Goal: Task Accomplishment & Management: Manage account settings

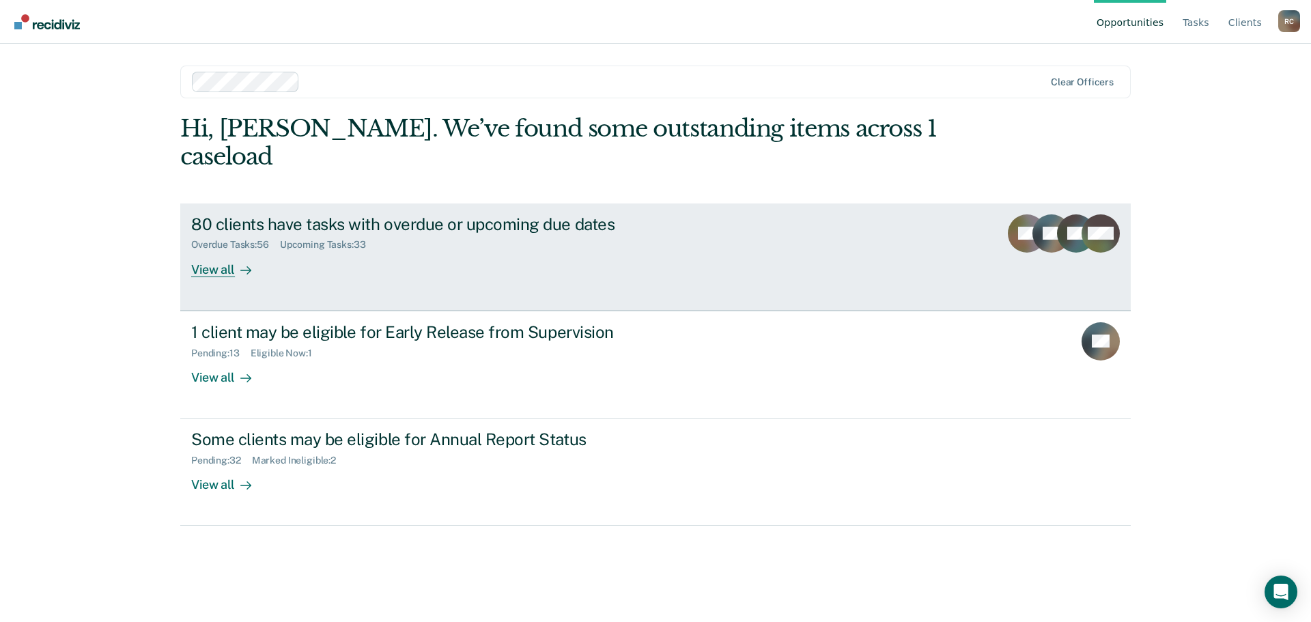
click at [244, 265] on icon at bounding box center [245, 270] width 11 height 11
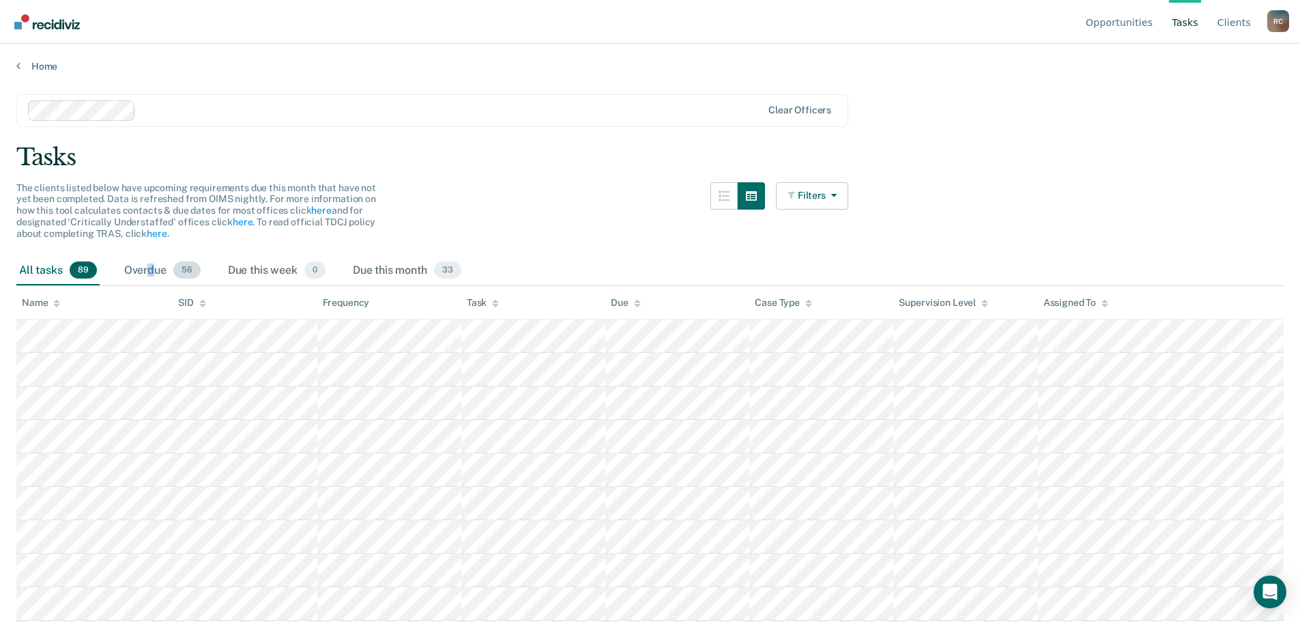
click at [147, 270] on div "Overdue 56" at bounding box center [163, 271] width 82 height 30
click at [149, 270] on div "Overdue 56" at bounding box center [163, 271] width 82 height 30
click at [171, 270] on div "Overdue 56" at bounding box center [163, 271] width 82 height 30
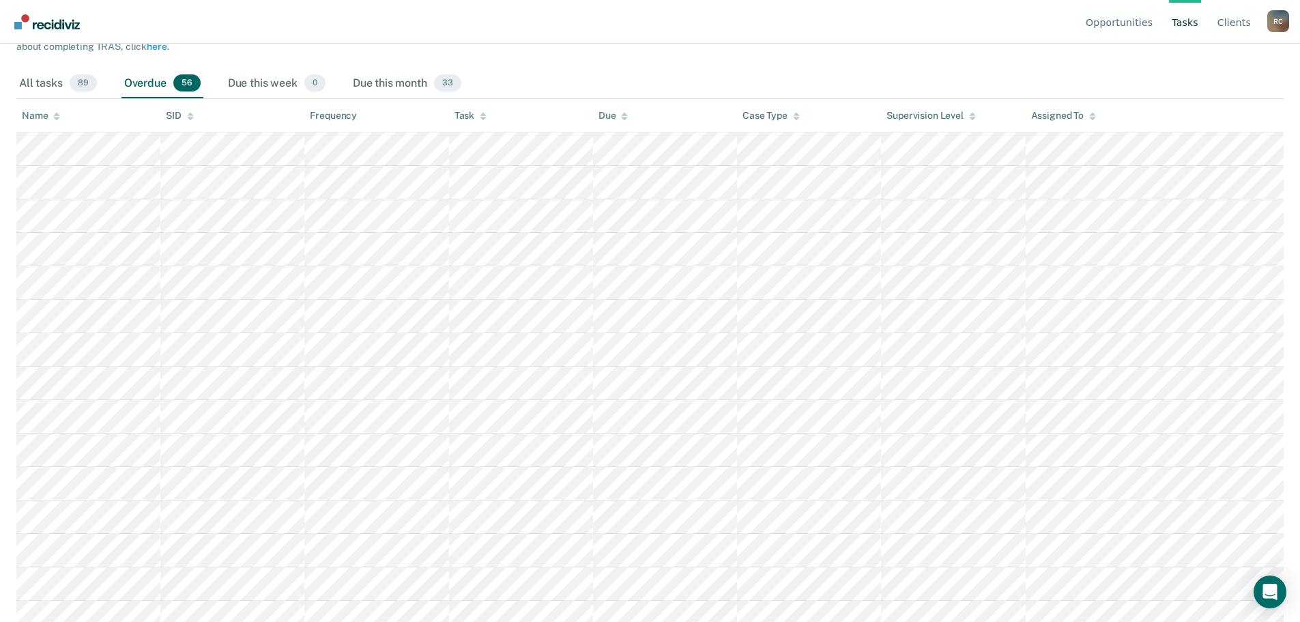
scroll to position [1, 0]
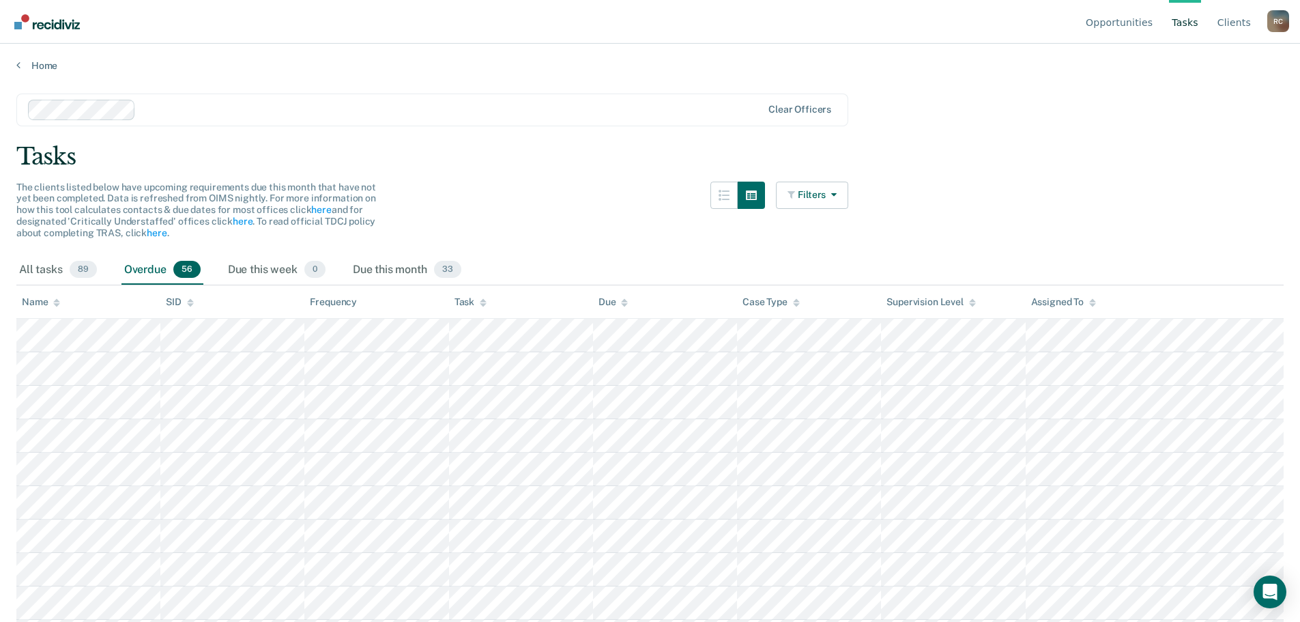
click at [513, 166] on div "Tasks" at bounding box center [650, 157] width 1268 height 28
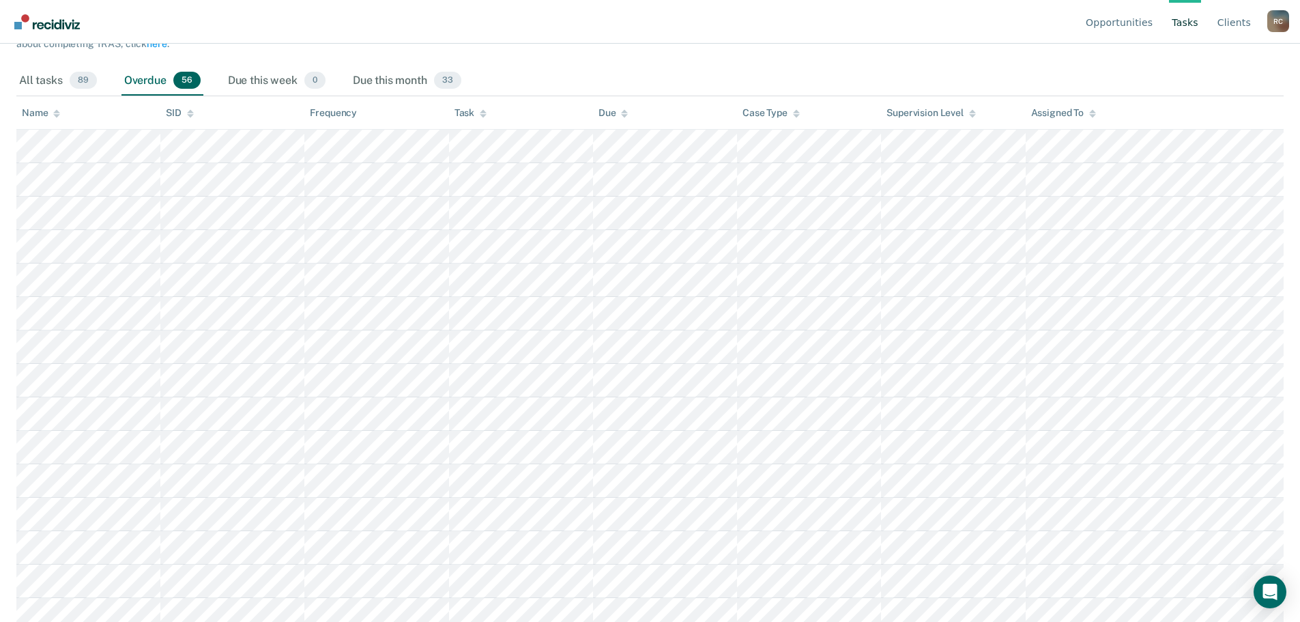
scroll to position [205, 0]
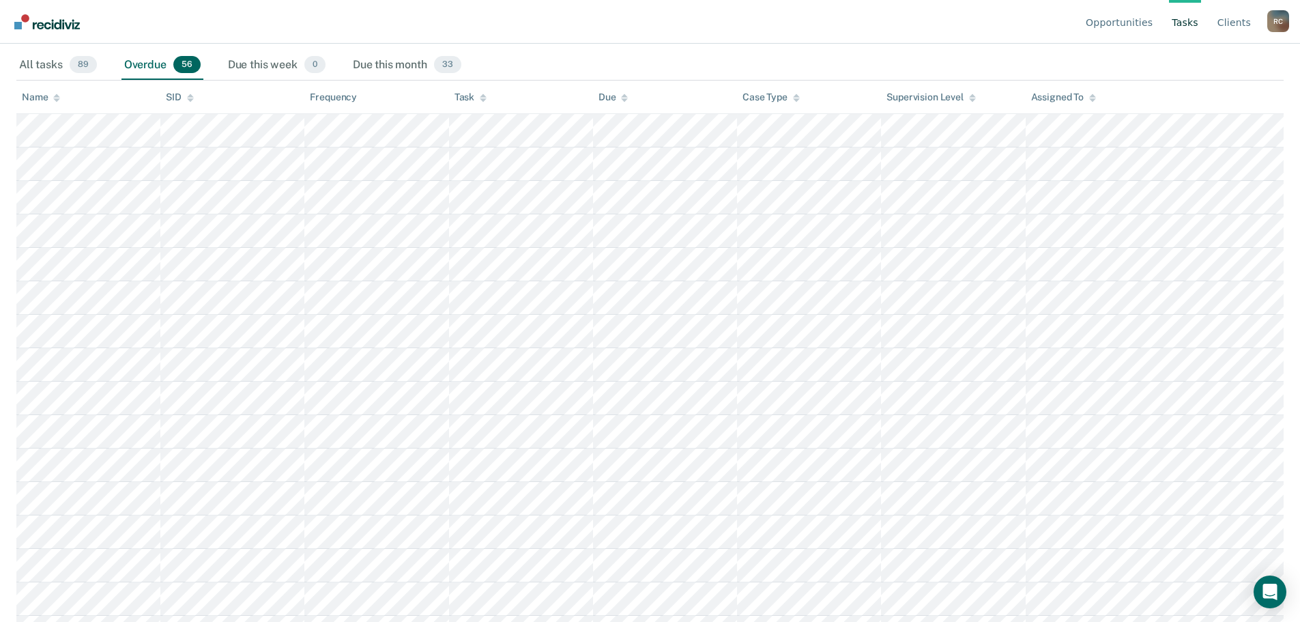
click at [50, 102] on div "Name" at bounding box center [41, 97] width 38 height 12
click at [934, 95] on div "Supervision Level" at bounding box center [931, 97] width 89 height 12
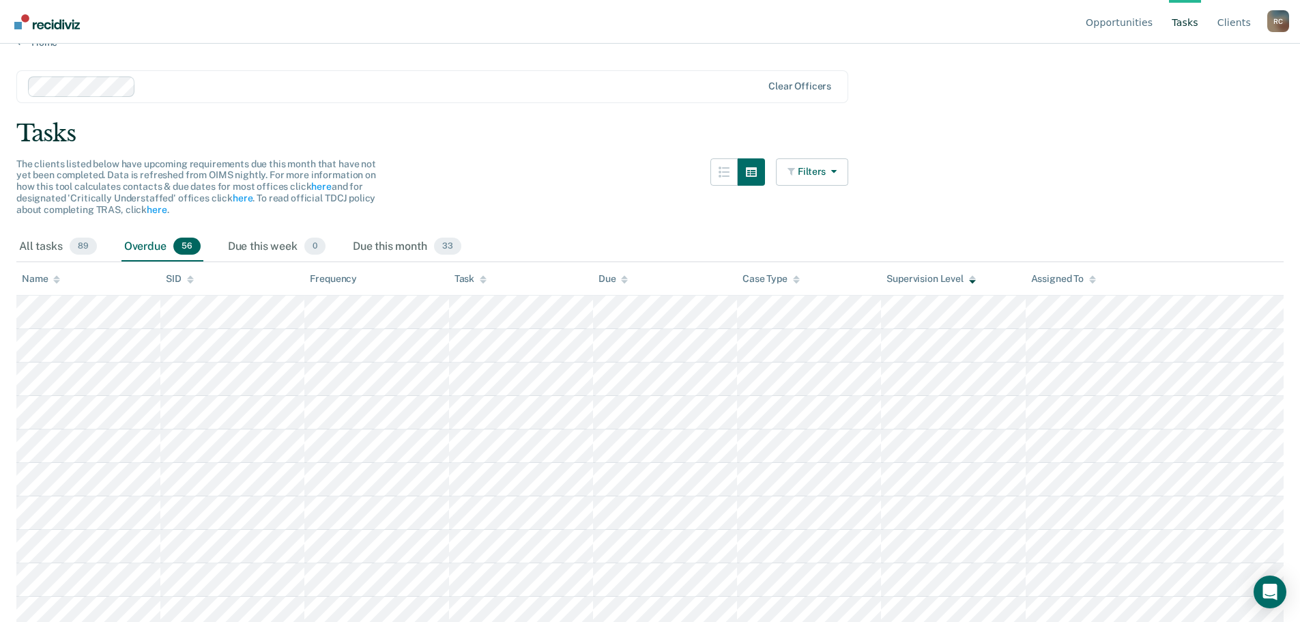
scroll to position [0, 0]
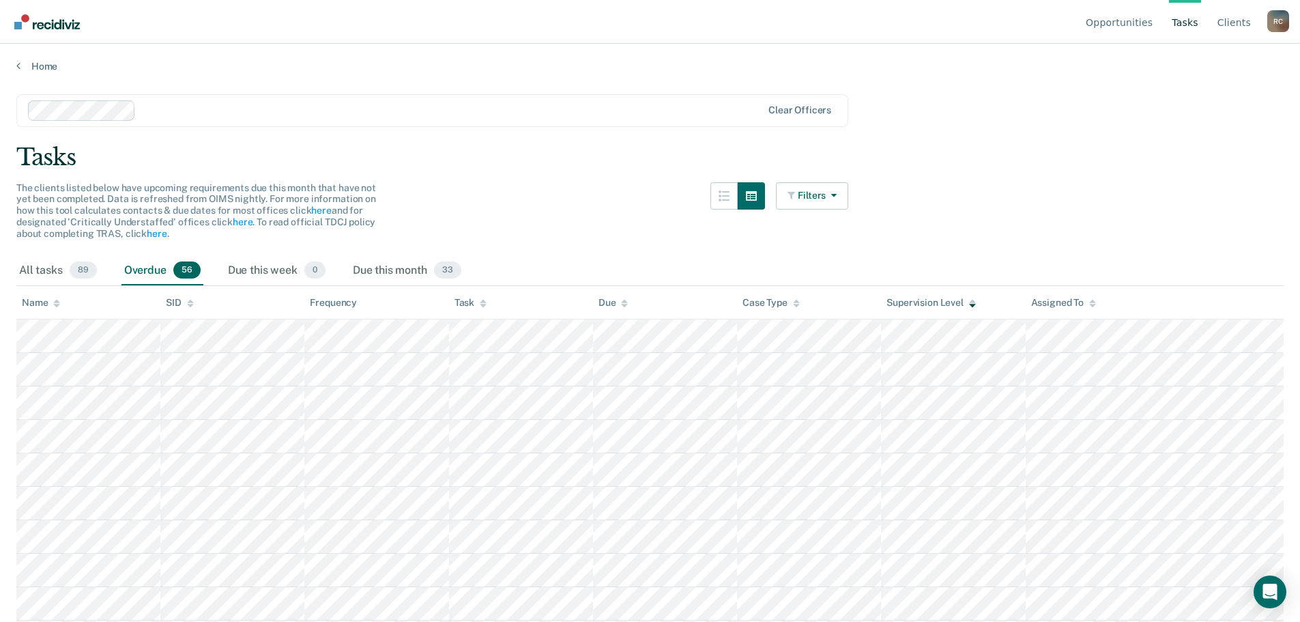
click at [16, 66] on div "Home" at bounding box center [650, 58] width 1300 height 29
click at [21, 67] on link "Home" at bounding box center [650, 66] width 1268 height 12
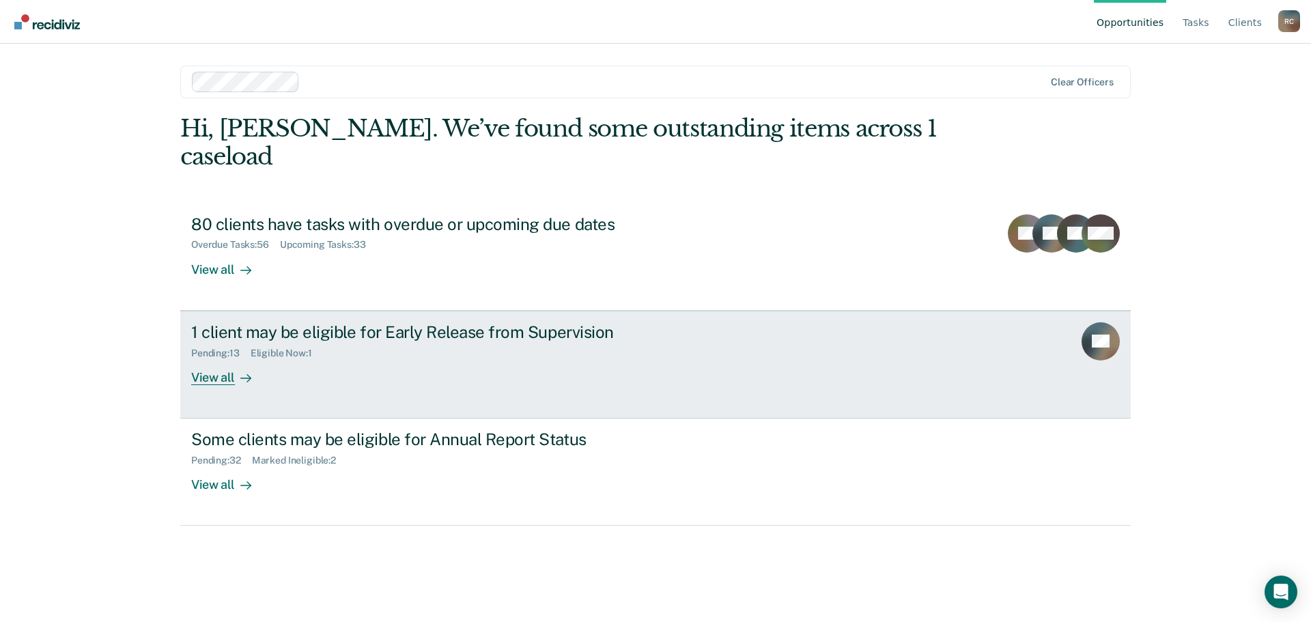
click at [392, 336] on div "1 client may be eligible for Early Release from Supervision Pending : 13 Eligib…" at bounding box center [447, 353] width 512 height 63
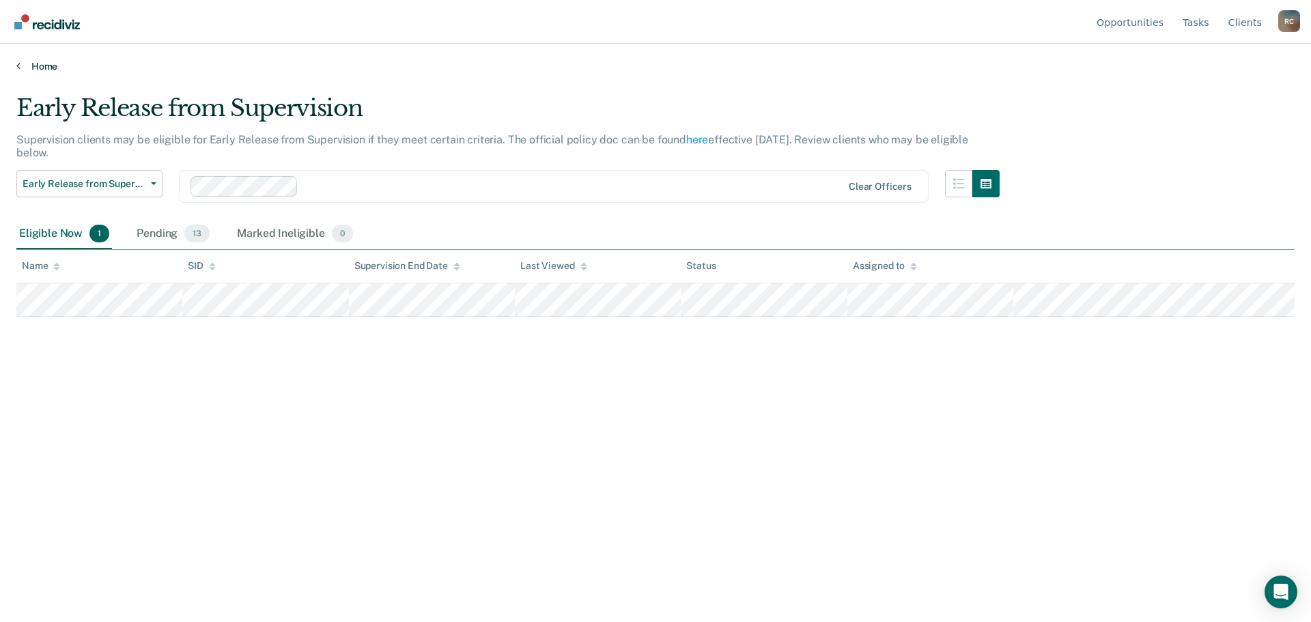
click at [36, 70] on link "Home" at bounding box center [655, 66] width 1278 height 12
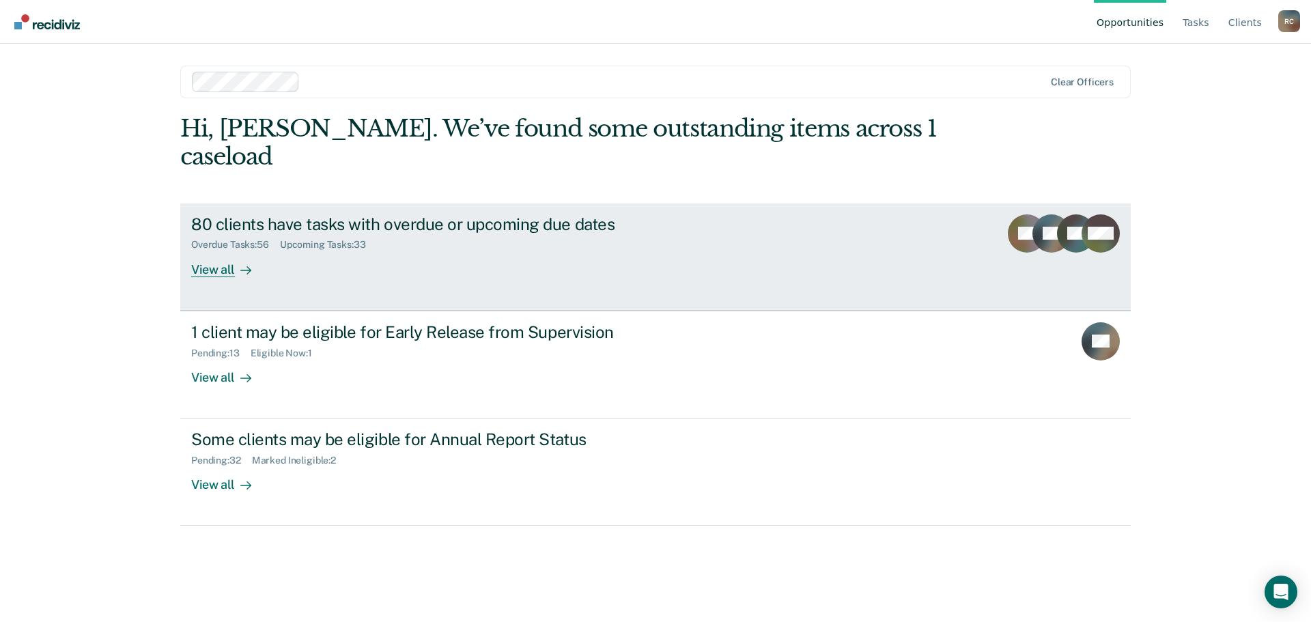
click at [294, 214] on div "80 clients have tasks with overdue or upcoming due dates" at bounding box center [430, 224] width 479 height 20
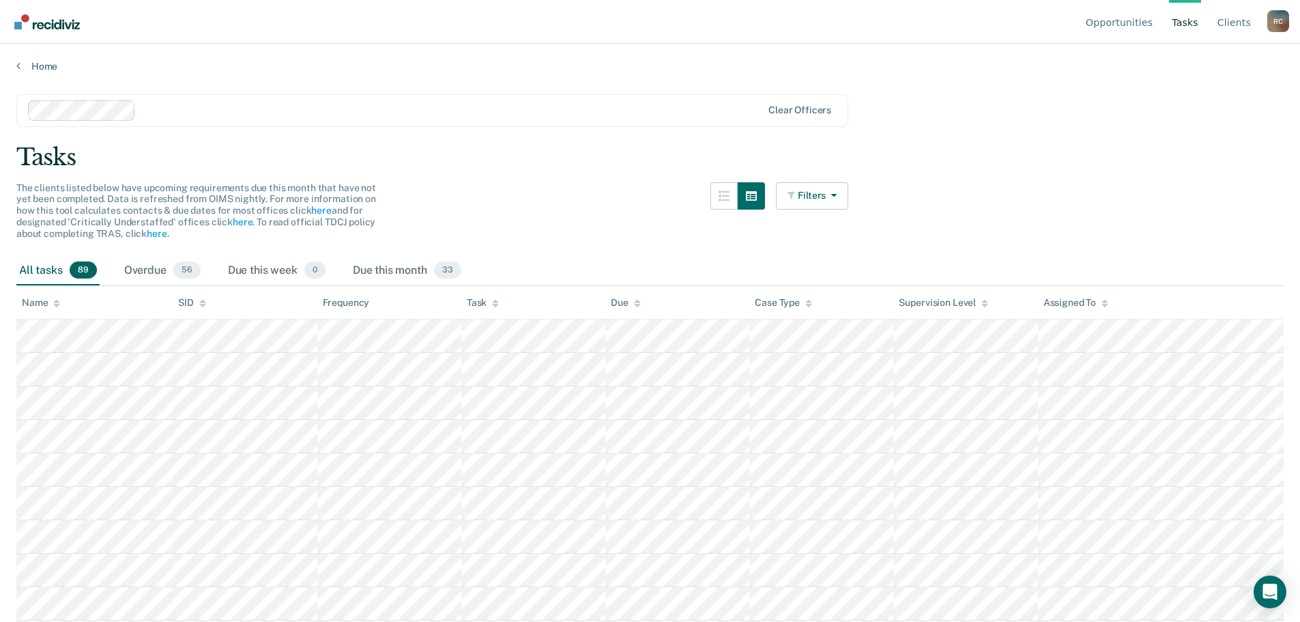
click at [39, 293] on th "Name" at bounding box center [94, 302] width 156 height 33
click at [54, 298] on div at bounding box center [56, 303] width 7 height 12
click at [1238, 25] on link "Client s" at bounding box center [1234, 22] width 39 height 44
